Goal: Task Accomplishment & Management: Manage account settings

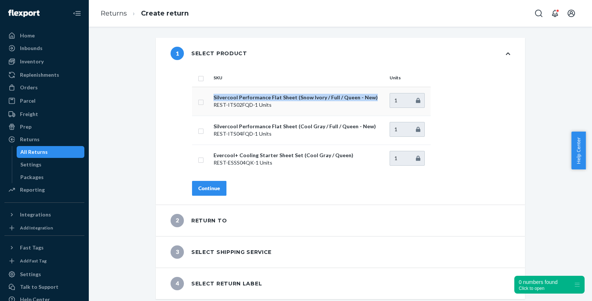
drag, startPoint x: 208, startPoint y: 94, endPoint x: 365, endPoint y: 96, distance: 157.0
click at [365, 96] on td "Silvercool Performance Flat Sheet (Snow Ivory / Full / Queen - New) REST-ITS02F…" at bounding box center [299, 101] width 176 height 29
copy p "Silvercool Performance Flat Sheet (Snow Ivory / Full / Queen - New)"
click at [211, 96] on td "Silvercool Performance Flat Sheet (Snow Ivory / Full / Queen - New) REST-ITS02F…" at bounding box center [299, 101] width 176 height 29
drag, startPoint x: 265, startPoint y: 96, endPoint x: 368, endPoint y: 97, distance: 103.7
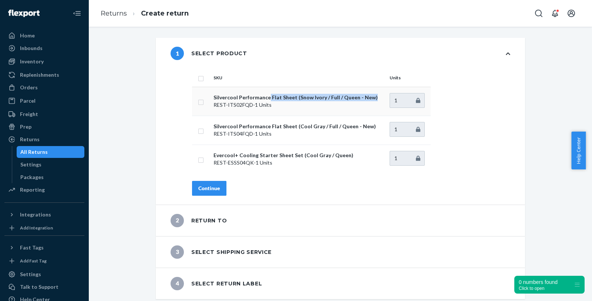
click at [368, 97] on p "Silvercool Performance Flat Sheet (Snow Ivory / Full / Queen - New)" at bounding box center [299, 97] width 170 height 7
click at [199, 100] on input "checkbox" at bounding box center [201, 101] width 6 height 8
checkbox input "true"
click at [214, 189] on div "Continue" at bounding box center [209, 187] width 22 height 7
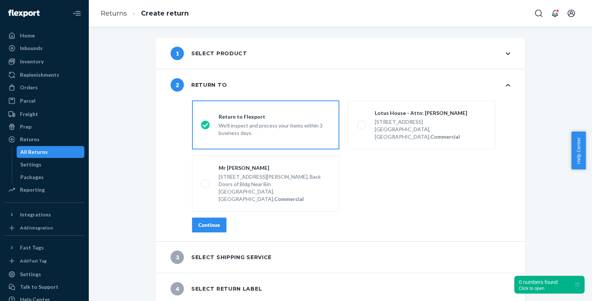
click at [438, 98] on fieldset "destinationsRadioGroup Return to Flexport We'll inspect and process your items …" at bounding box center [351, 155] width 327 height 117
click at [428, 104] on label "Lotus House - Attn: Victoria Varela 217 NW 15th St, Miami, FL 33136, US, Commer…" at bounding box center [421, 124] width 147 height 49
click at [362, 123] on input "Lotus House - Attn: Victoria Varela 217 NW 15th St, Miami, FL 33136, US, Commer…" at bounding box center [359, 125] width 5 height 5
radio input "true"
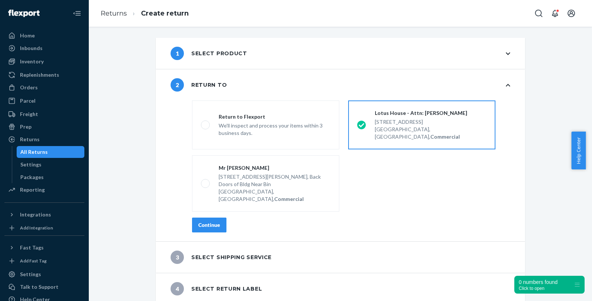
click at [211, 221] on div "Continue" at bounding box center [209, 224] width 22 height 7
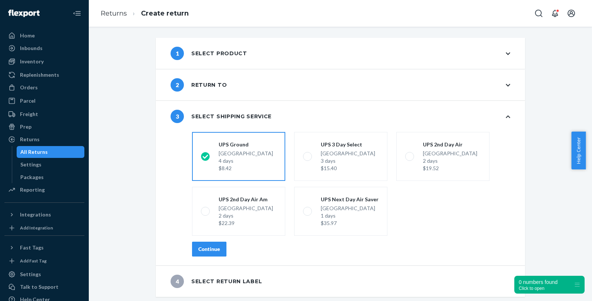
click at [200, 249] on div "Continue" at bounding box center [209, 248] width 22 height 7
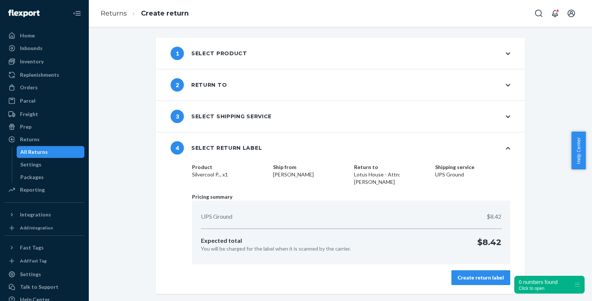
click at [473, 279] on div "Create return label" at bounding box center [481, 277] width 46 height 7
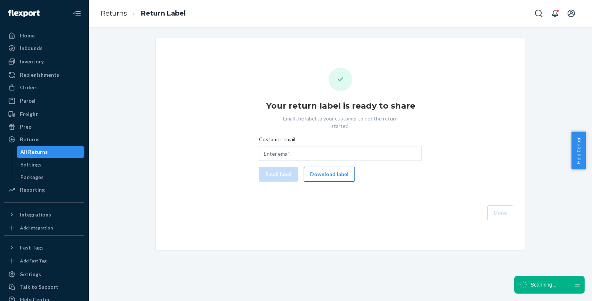
click at [335, 170] on button "Download label" at bounding box center [329, 174] width 51 height 15
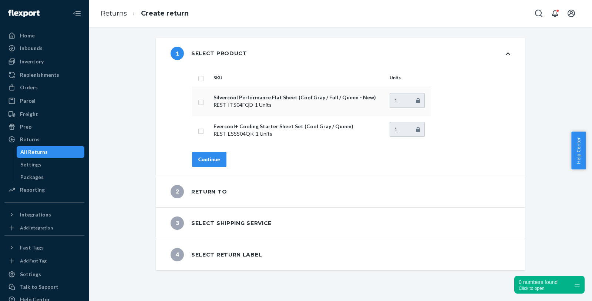
click at [199, 100] on input "checkbox" at bounding box center [201, 101] width 6 height 8
checkbox input "true"
click at [209, 159] on div "Continue" at bounding box center [209, 159] width 22 height 7
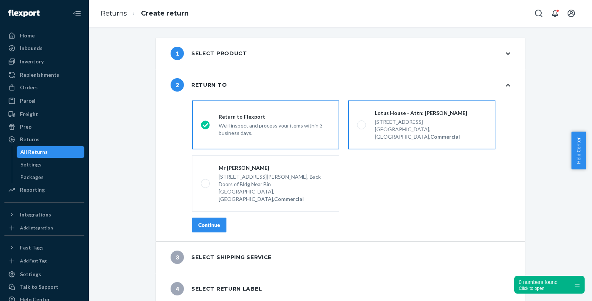
click at [382, 120] on div "[STREET_ADDRESS]" at bounding box center [431, 121] width 112 height 7
click at [362, 123] on input "Lotus House - Attn: Victoria Varela 217 NW 15th St, Miami, FL 33136, US, Commer…" at bounding box center [359, 125] width 5 height 5
radio input "true"
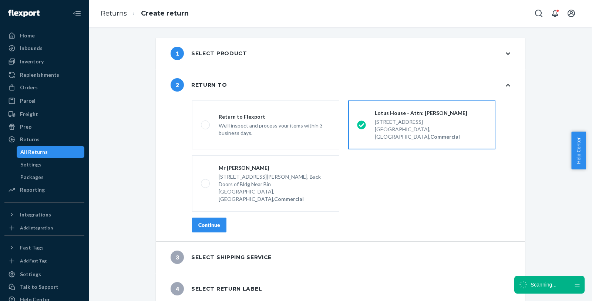
click at [206, 221] on div "Continue" at bounding box center [209, 224] width 22 height 7
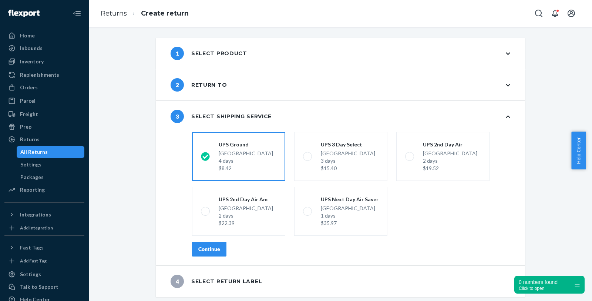
click at [210, 248] on div "Continue" at bounding box center [209, 248] width 22 height 7
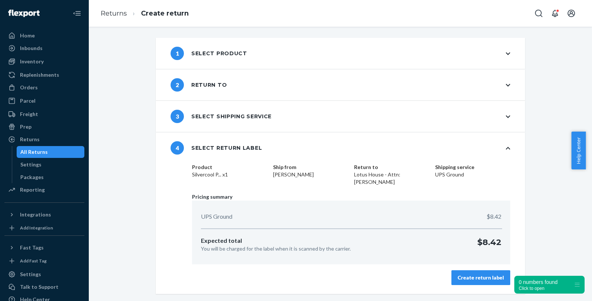
click at [488, 276] on div "Create return label" at bounding box center [481, 277] width 46 height 7
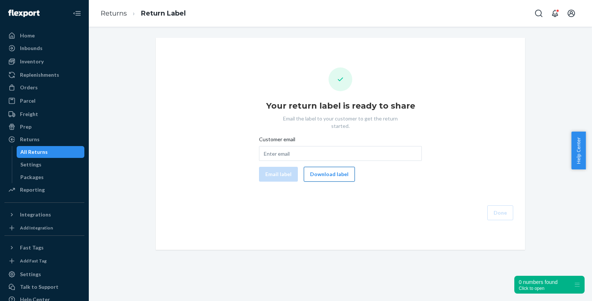
click at [333, 167] on button "Download label" at bounding box center [329, 174] width 51 height 15
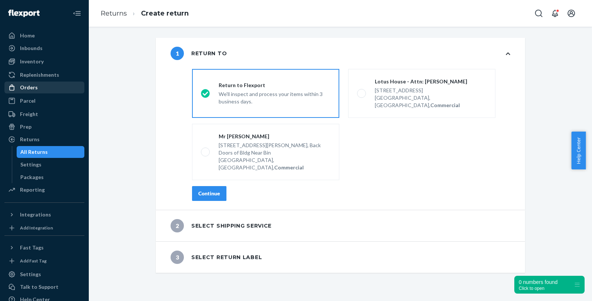
click at [28, 86] on div "Orders" at bounding box center [29, 87] width 18 height 7
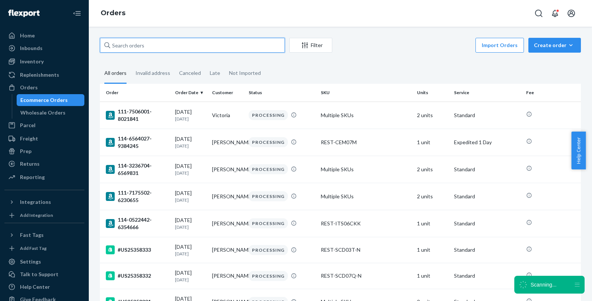
click at [174, 45] on input "text" at bounding box center [192, 45] width 185 height 15
paste input "#US25349165"
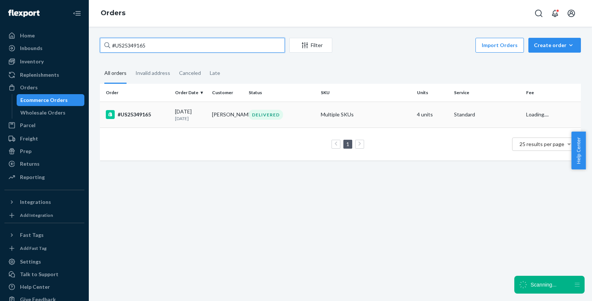
type input "#US25349165"
click at [139, 112] on div "#US25349165" at bounding box center [137, 114] width 63 height 9
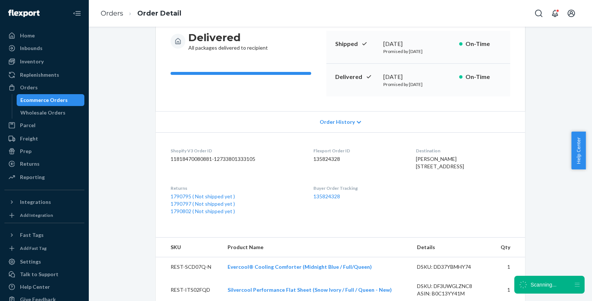
scroll to position [82, 0]
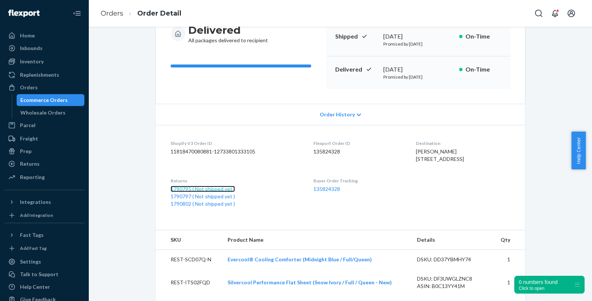
click at [207, 192] on link "1790795 ( Not shipped yet )" at bounding box center [203, 189] width 64 height 6
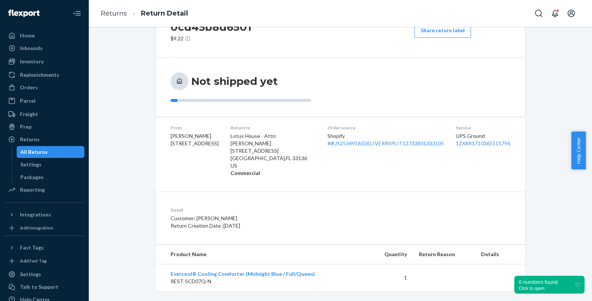
scroll to position [56, 0]
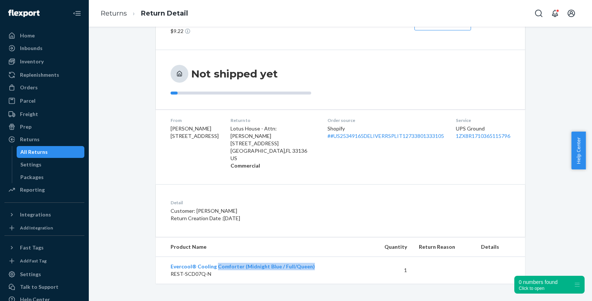
drag, startPoint x: 323, startPoint y: 263, endPoint x: 212, endPoint y: 261, distance: 110.7
click at [212, 261] on td "Evercool® Cooling Comforter (Midnight Blue / Full/Queen) REST-SCD07Q-N" at bounding box center [262, 270] width 213 height 27
copy link "Comforter (Midnight Blue / Full/Queen)"
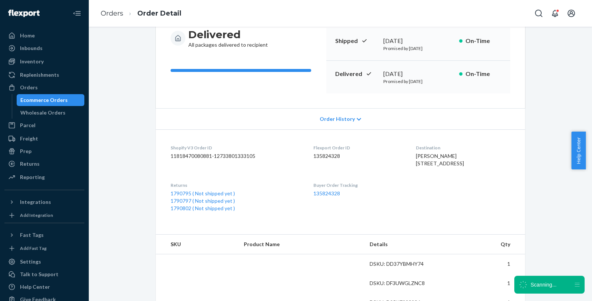
scroll to position [82, 0]
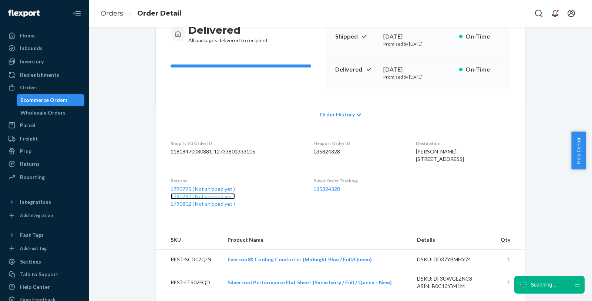
click at [221, 199] on link "1790797 ( Not shipped yet )" at bounding box center [203, 196] width 64 height 6
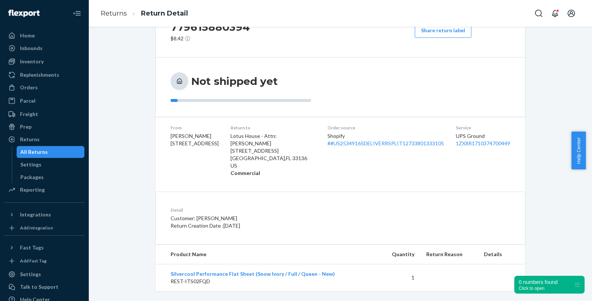
scroll to position [56, 0]
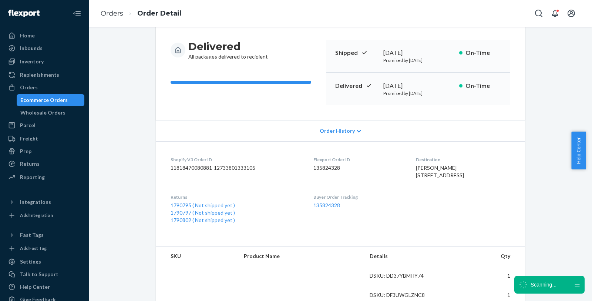
scroll to position [82, 0]
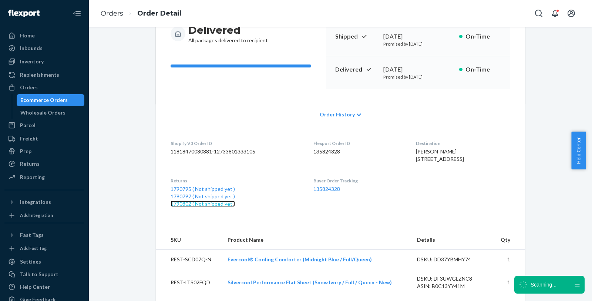
click at [180, 207] on link "1790802 ( Not shipped yet )" at bounding box center [203, 203] width 64 height 6
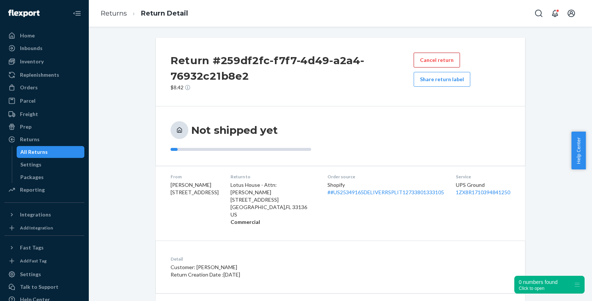
click at [437, 63] on button "Cancel return" at bounding box center [437, 60] width 46 height 15
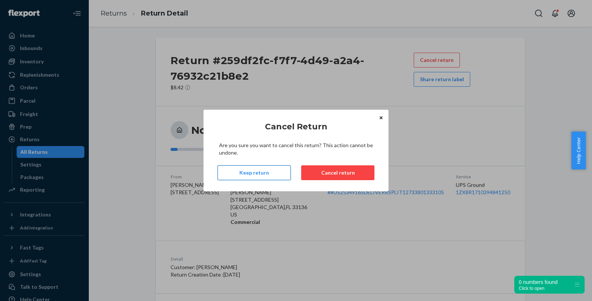
click at [251, 174] on button "Keep return" at bounding box center [254, 172] width 73 height 15
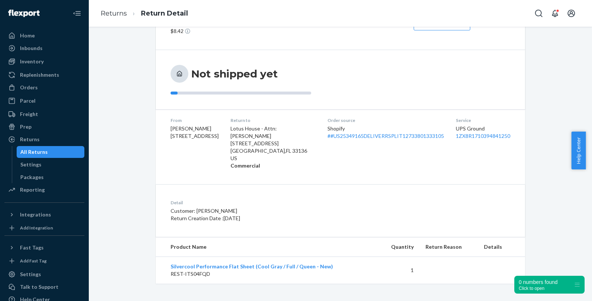
scroll to position [15, 0]
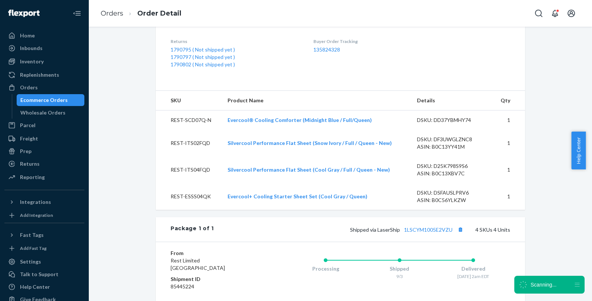
scroll to position [164, 0]
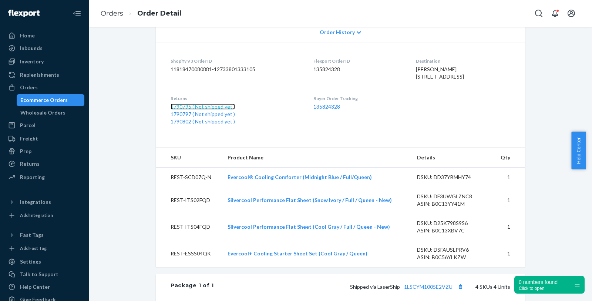
click at [177, 110] on link "1790795 ( Not shipped yet )" at bounding box center [203, 106] width 64 height 6
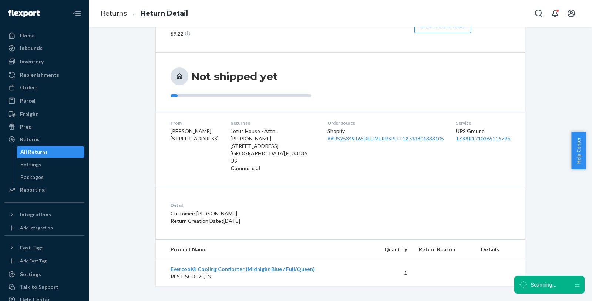
scroll to position [56, 0]
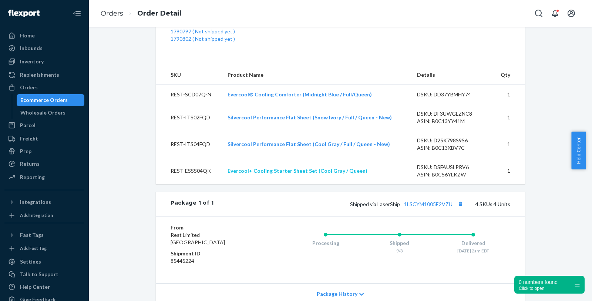
scroll to position [206, 0]
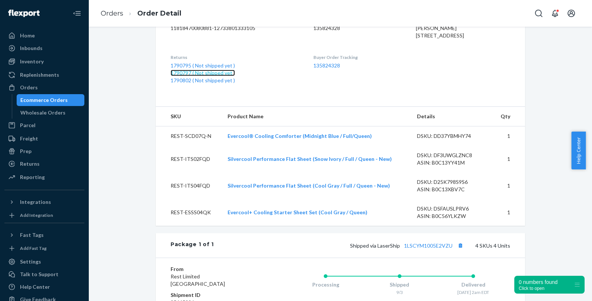
click at [206, 76] on link "1790797 ( Not shipped yet )" at bounding box center [203, 73] width 64 height 6
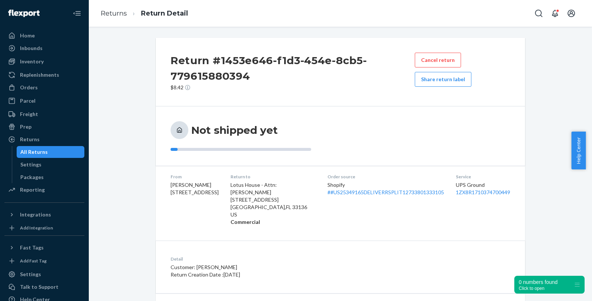
click at [441, 60] on button "Cancel return" at bounding box center [438, 60] width 46 height 15
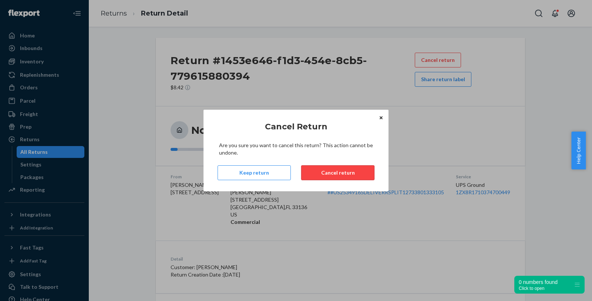
click at [342, 177] on button "Cancel return" at bounding box center [337, 172] width 73 height 15
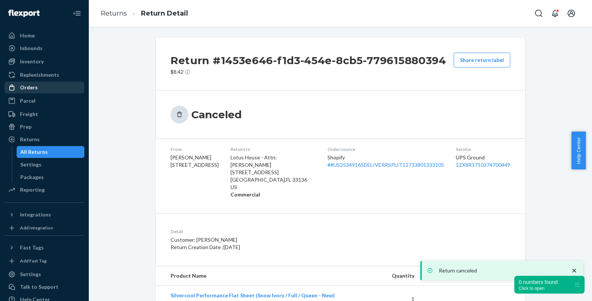
click at [31, 86] on div "Orders" at bounding box center [29, 87] width 18 height 7
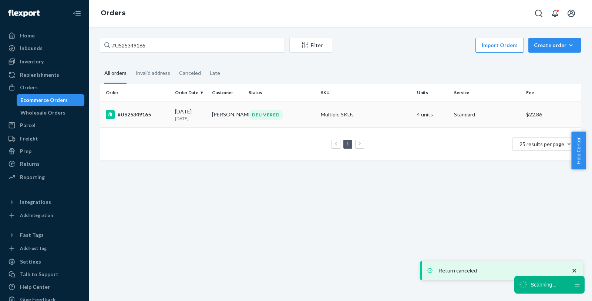
click at [135, 116] on div "#US25349165" at bounding box center [137, 114] width 63 height 9
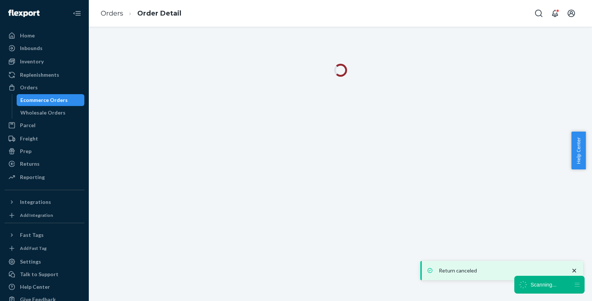
click at [186, 156] on div at bounding box center [341, 164] width 504 height 274
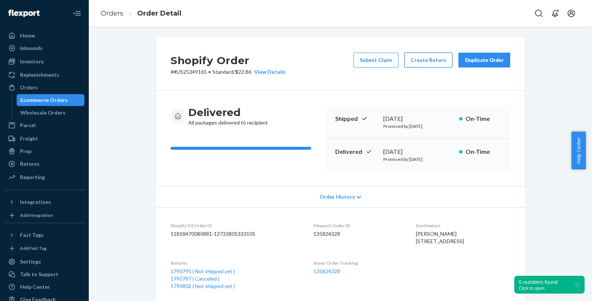
click at [419, 62] on button "Create Return" at bounding box center [429, 60] width 48 height 15
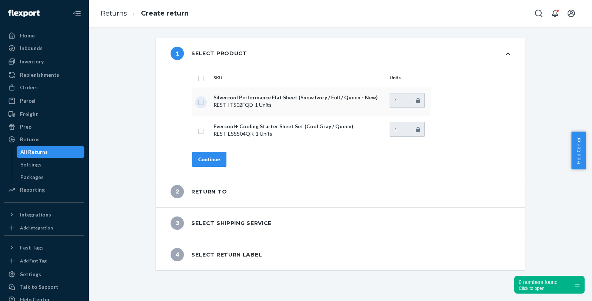
click at [198, 100] on input "checkbox" at bounding box center [201, 101] width 6 height 8
checkbox input "true"
click at [210, 158] on div "Continue" at bounding box center [209, 159] width 22 height 7
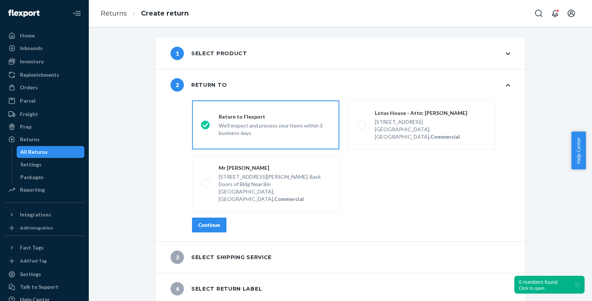
click at [202, 217] on button "Continue" at bounding box center [209, 224] width 34 height 15
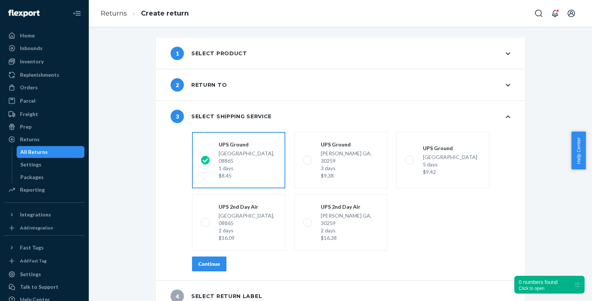
click at [211, 260] on div "Continue" at bounding box center [209, 263] width 22 height 7
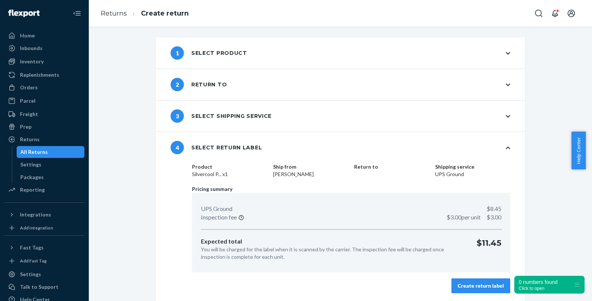
scroll to position [1, 0]
click at [465, 283] on div "Create return label" at bounding box center [481, 284] width 46 height 7
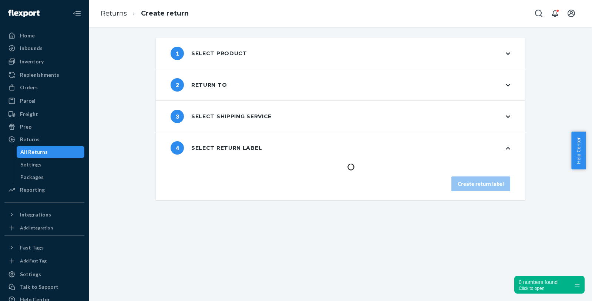
scroll to position [0, 0]
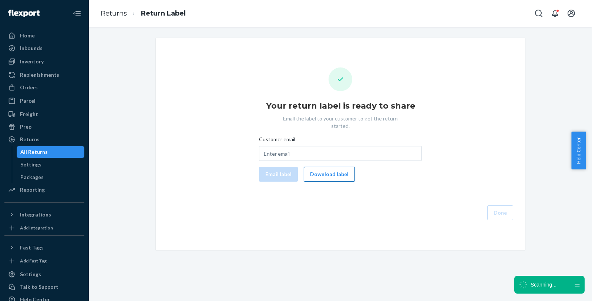
click at [323, 167] on button "Download label" at bounding box center [329, 174] width 51 height 15
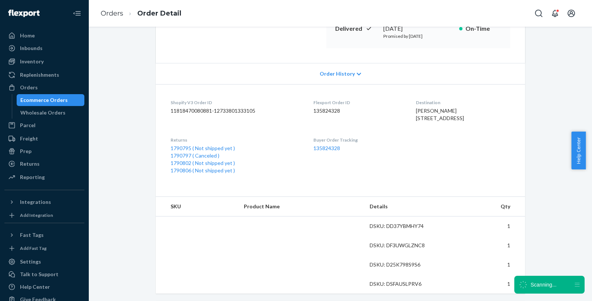
scroll to position [123, 0]
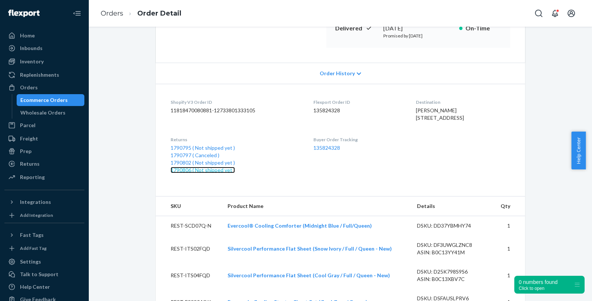
click at [183, 173] on link "1790806 ( Not shipped yet )" at bounding box center [203, 170] width 64 height 6
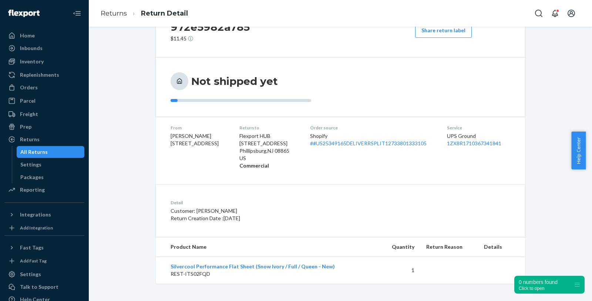
scroll to position [49, 0]
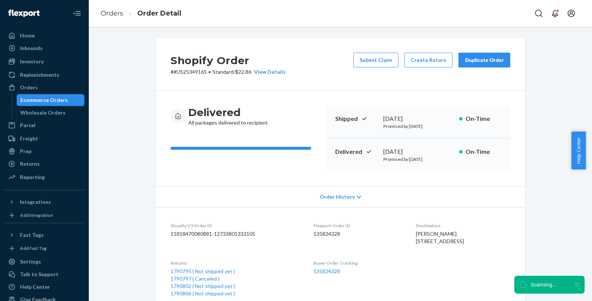
scroll to position [41, 0]
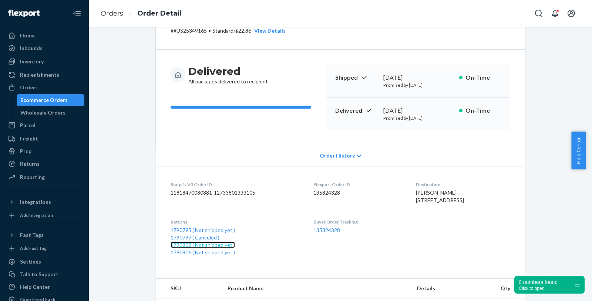
click at [217, 248] on link "1790802 ( Not shipped yet )" at bounding box center [203, 244] width 64 height 6
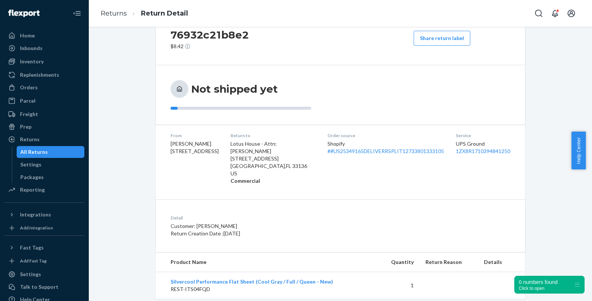
scroll to position [56, 0]
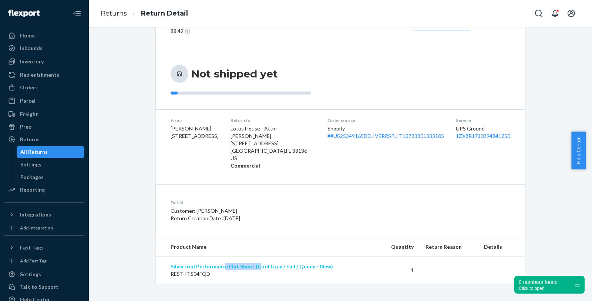
drag, startPoint x: 220, startPoint y: 261, endPoint x: 251, endPoint y: 264, distance: 30.5
click at [251, 264] on td "Silvercool Performance Flat Sheet (Cool Gray / Full / Queen - New) REST-ITS04FQD" at bounding box center [267, 270] width 222 height 27
click at [334, 270] on p "REST-ITS04FQD" at bounding box center [271, 273] width 201 height 7
drag, startPoint x: 333, startPoint y: 265, endPoint x: 221, endPoint y: 266, distance: 112.2
click at [221, 266] on td "Silvercool Performance Flat Sheet (Cool Gray / Full / Queen - New) REST-ITS04FQD" at bounding box center [267, 270] width 222 height 27
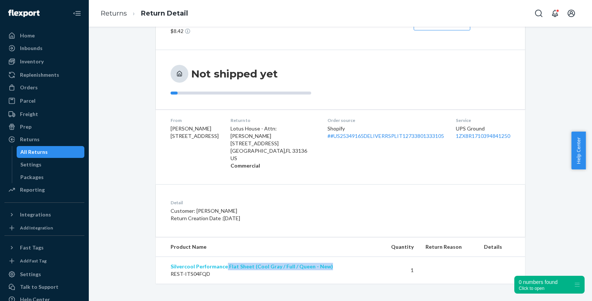
copy link "Flat Sheet (Cool Gray / Full / Queen - New)"
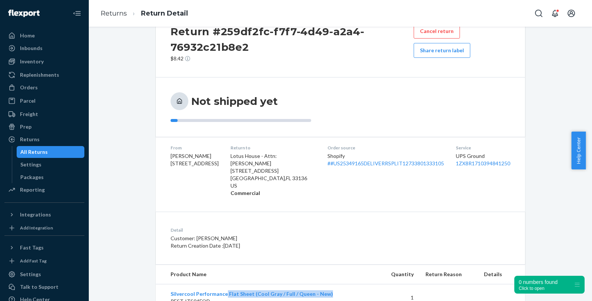
scroll to position [0, 0]
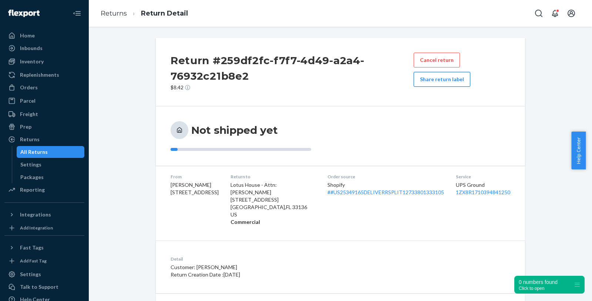
click at [457, 81] on button "Share return label" at bounding box center [442, 79] width 57 height 15
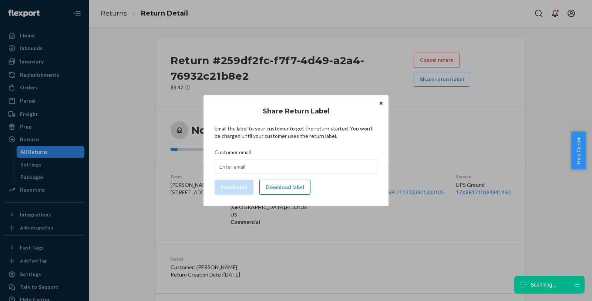
click at [298, 189] on button "Download label" at bounding box center [285, 187] width 51 height 15
